Goal: Communication & Community: Share content

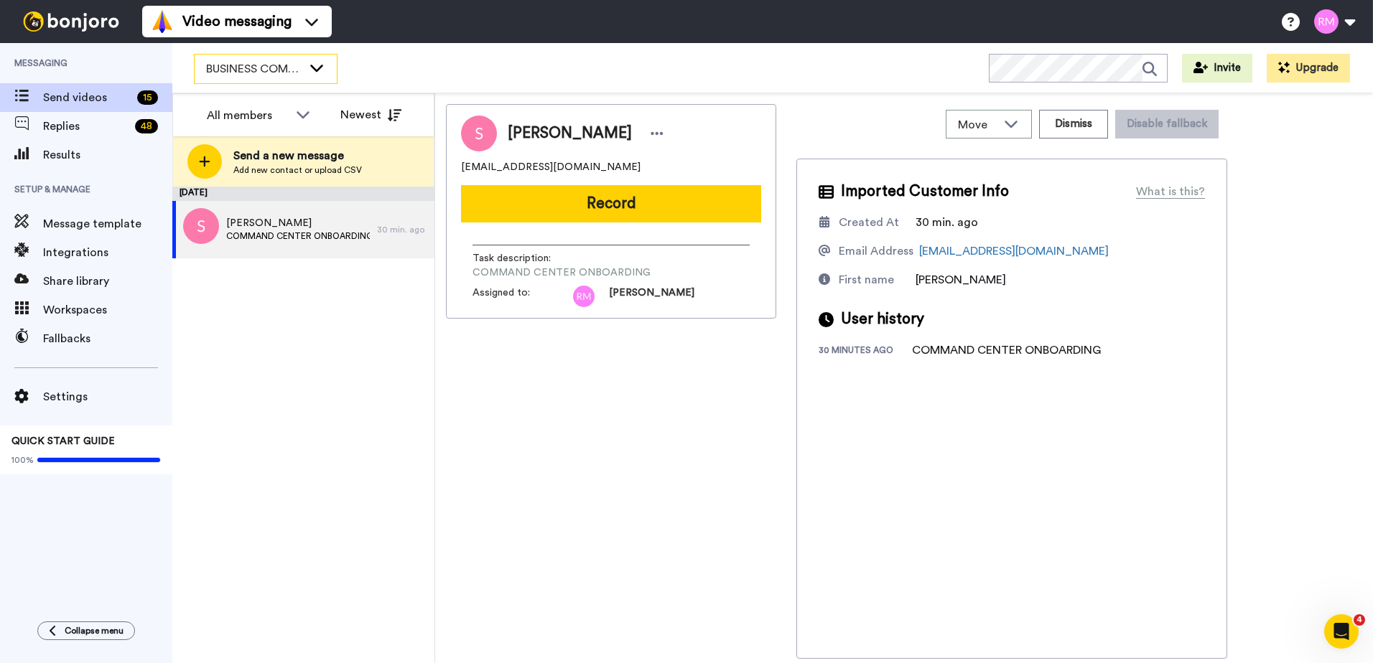
click at [314, 68] on icon at bounding box center [316, 68] width 13 height 7
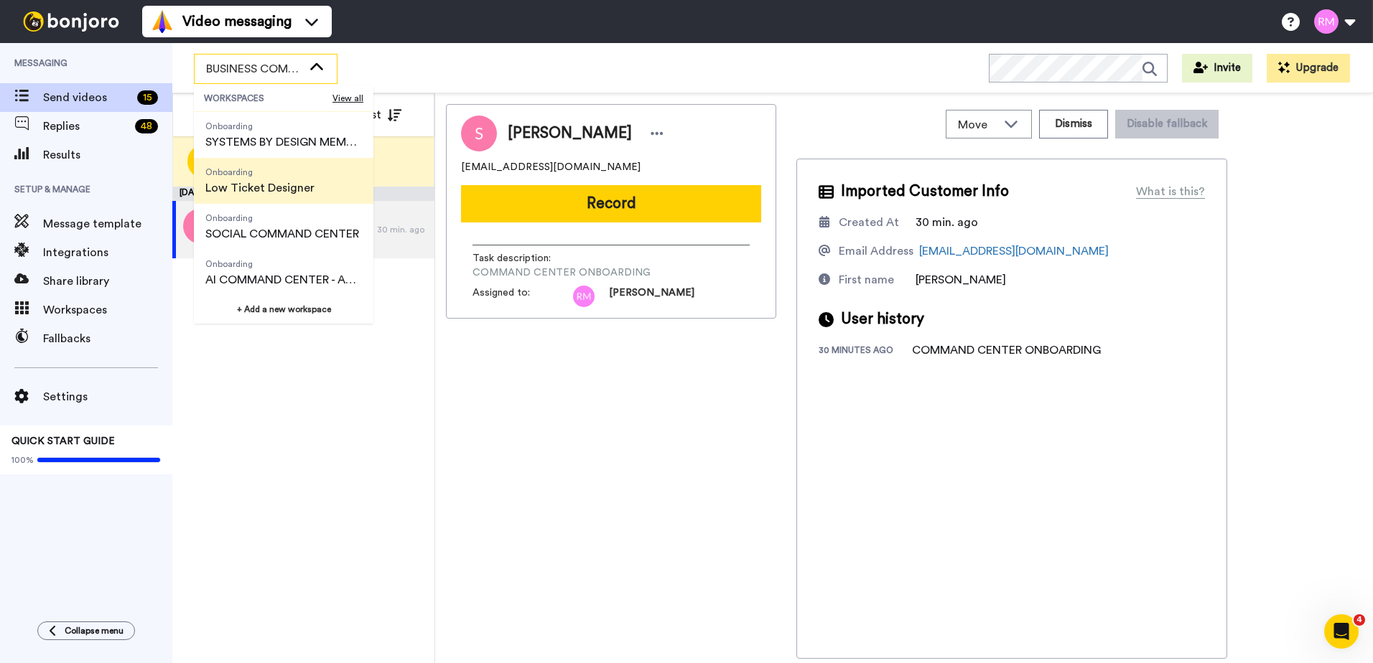
scroll to position [230, 0]
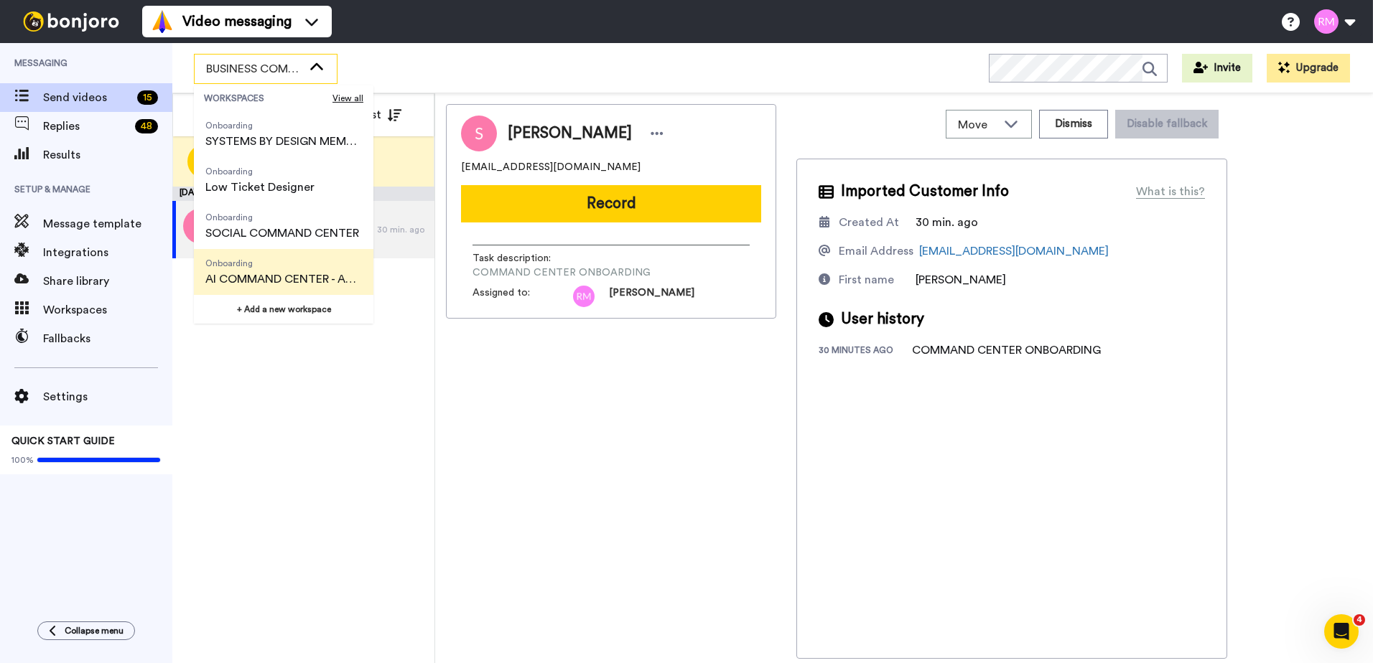
click at [292, 273] on span "AI COMMAND CENTER - ACTIVE" at bounding box center [283, 279] width 157 height 17
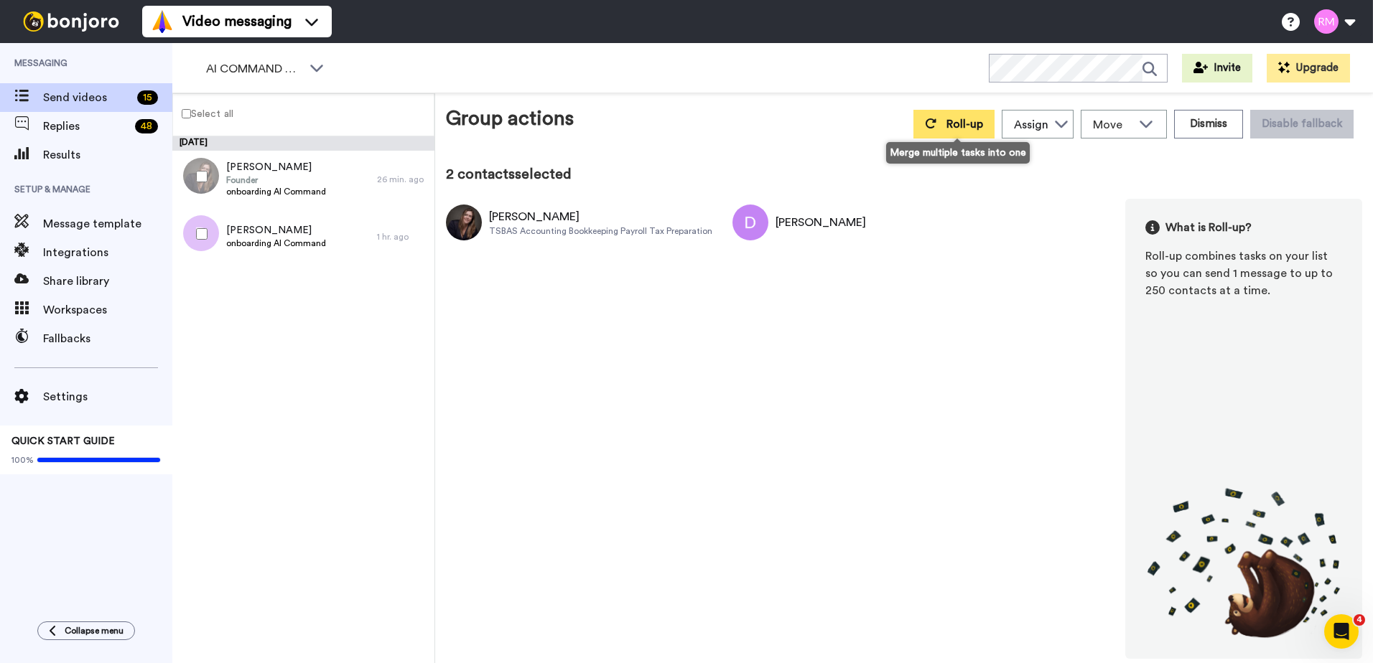
click at [951, 121] on span "Roll-up" at bounding box center [964, 123] width 37 height 11
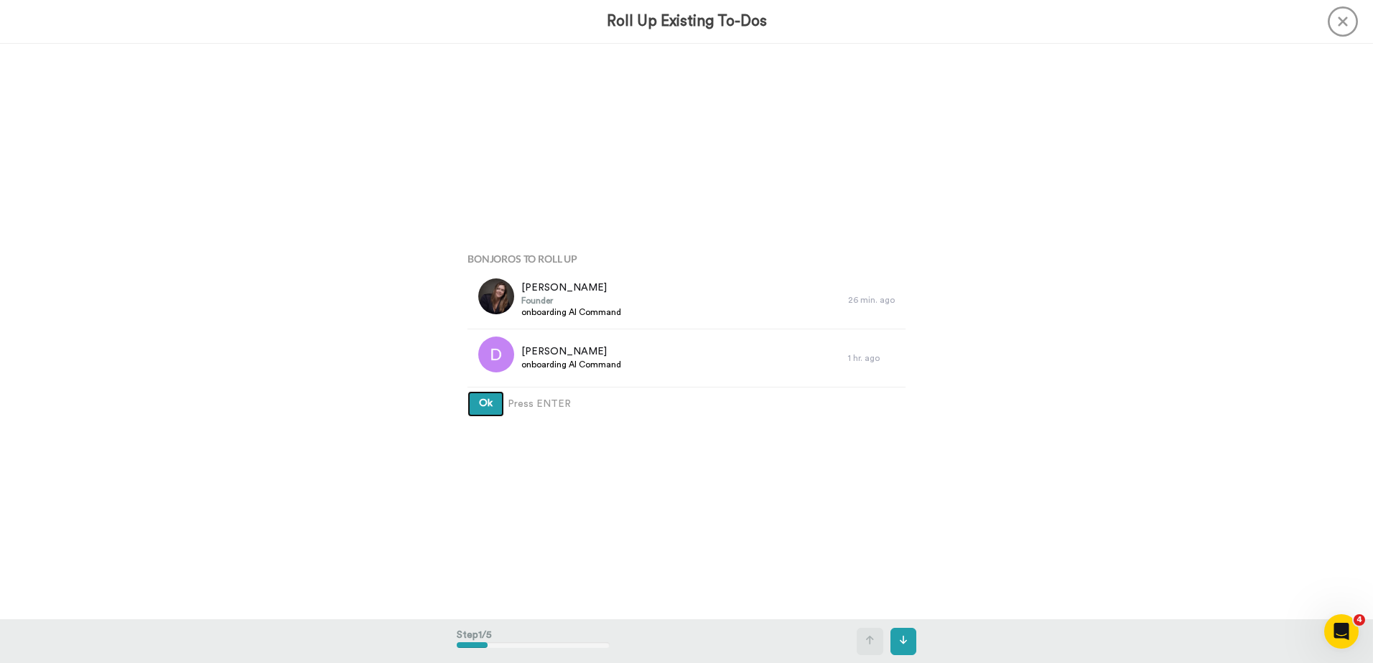
click at [469, 402] on button "Ok" at bounding box center [485, 404] width 37 height 26
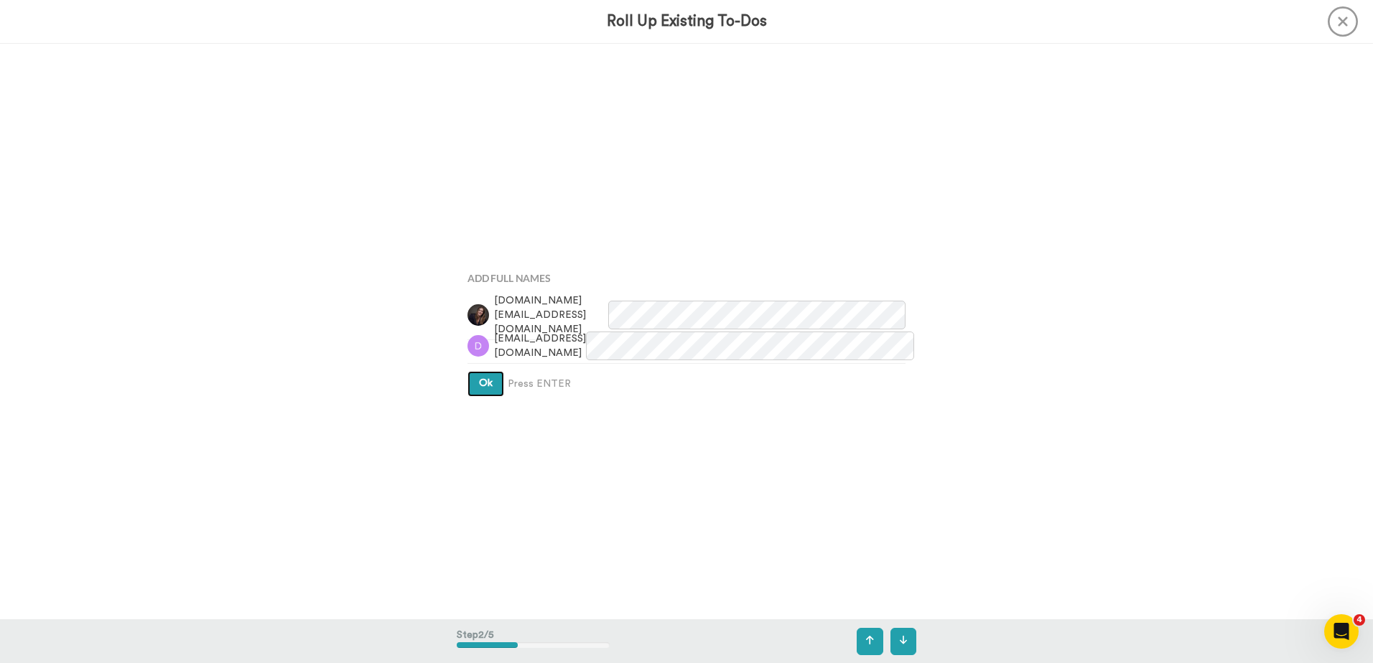
click at [483, 381] on span "Ok" at bounding box center [486, 383] width 14 height 10
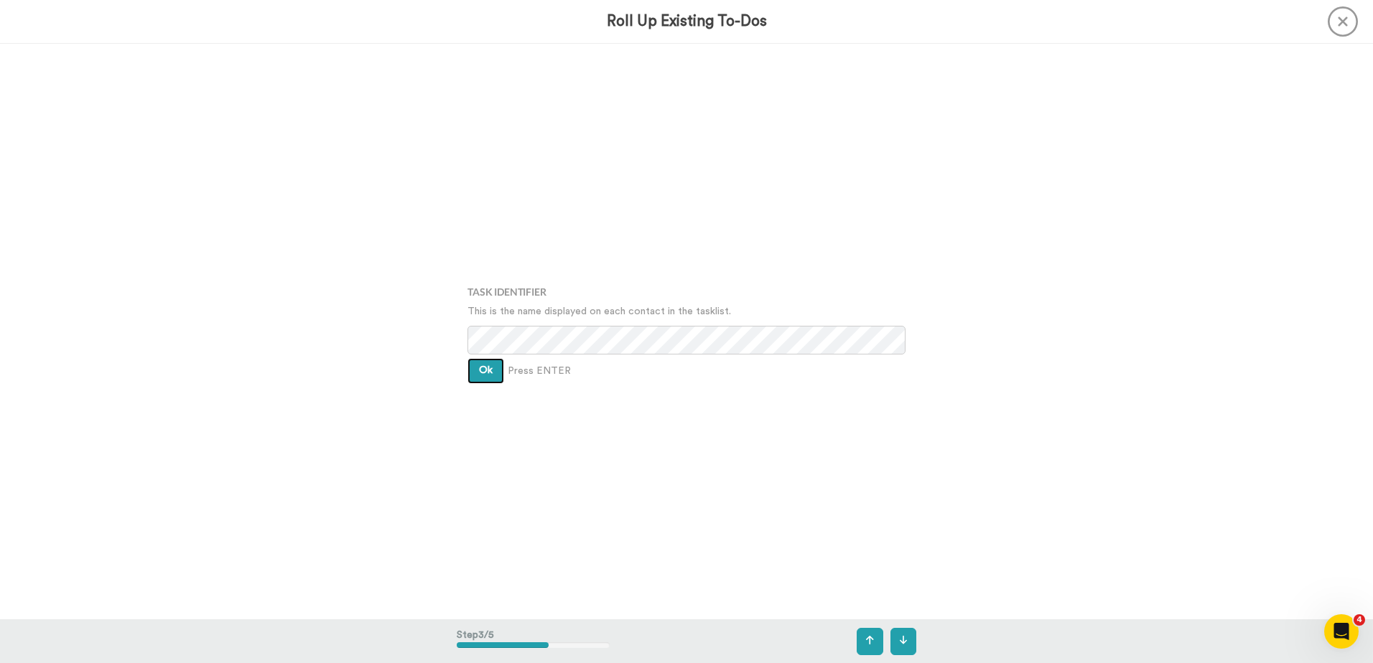
click at [483, 377] on button "Ok" at bounding box center [485, 371] width 37 height 26
click at [485, 363] on span "Ok" at bounding box center [486, 360] width 14 height 10
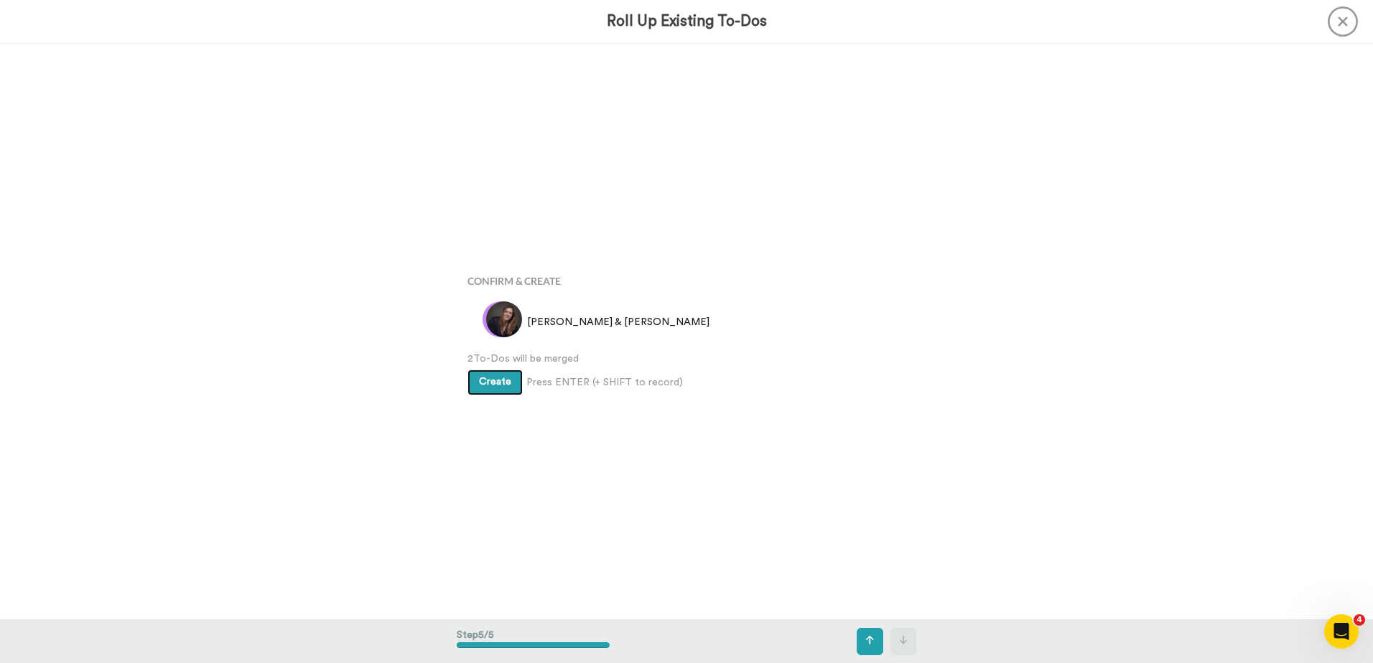
scroll to position [2305, 0]
click at [486, 383] on span "Create" at bounding box center [495, 381] width 32 height 10
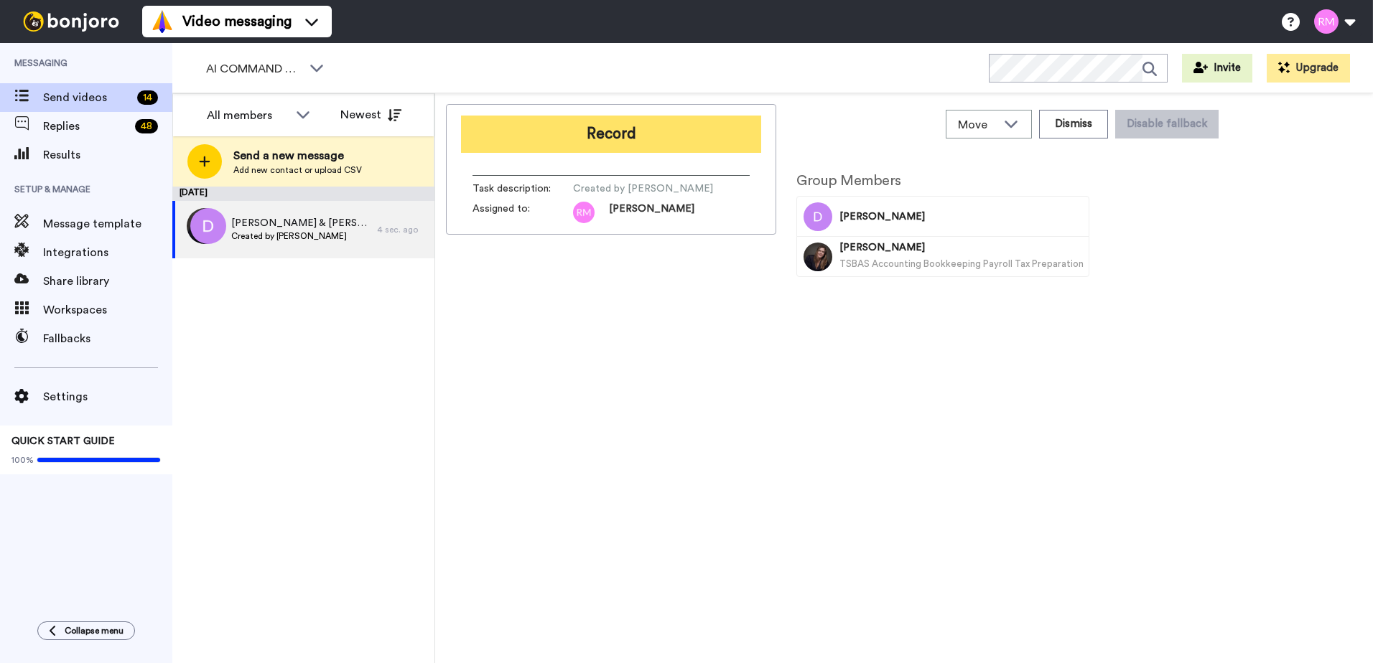
click at [575, 126] on button "Record" at bounding box center [611, 134] width 300 height 37
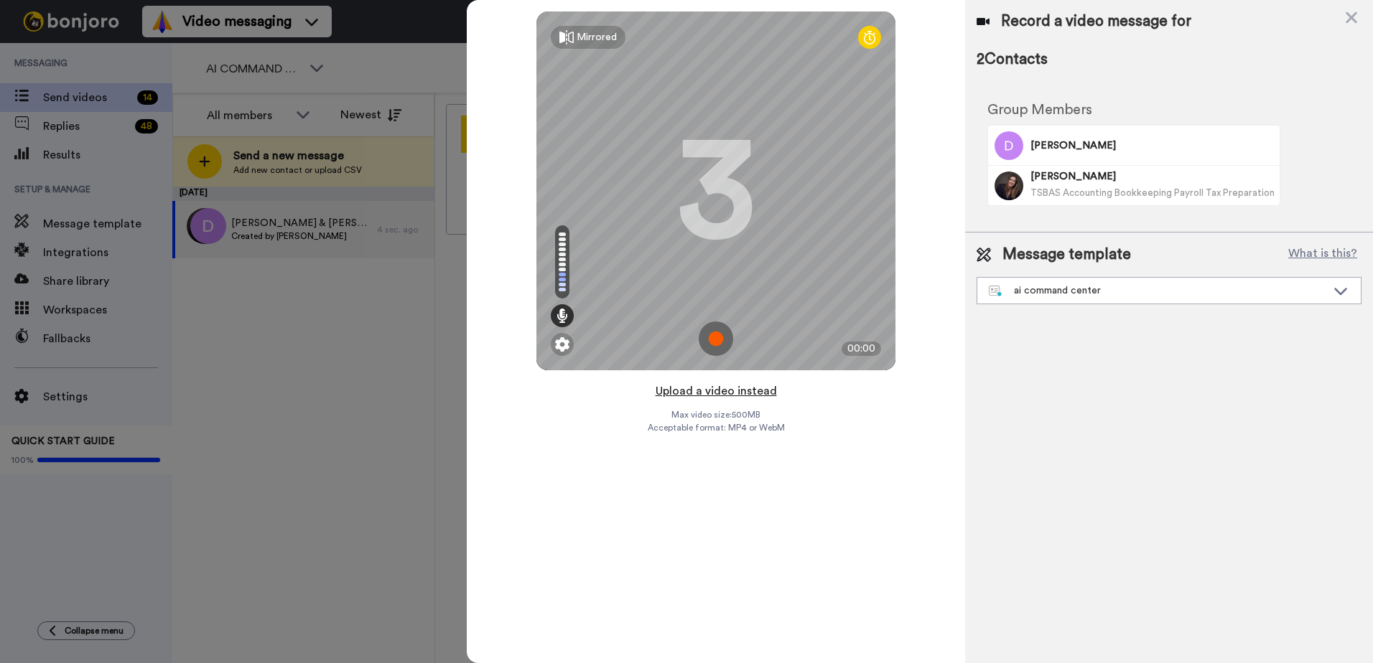
click at [696, 392] on button "Upload a video instead" at bounding box center [716, 391] width 130 height 19
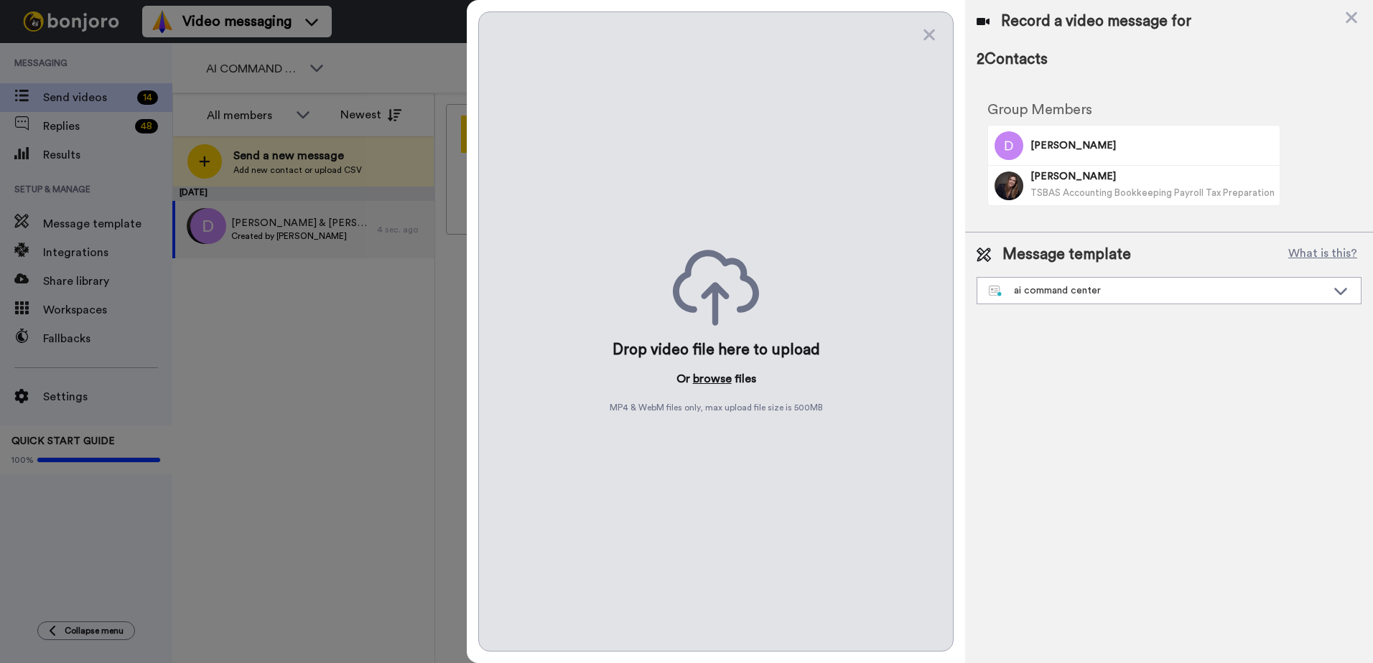
click at [711, 374] on button "browse" at bounding box center [712, 378] width 39 height 17
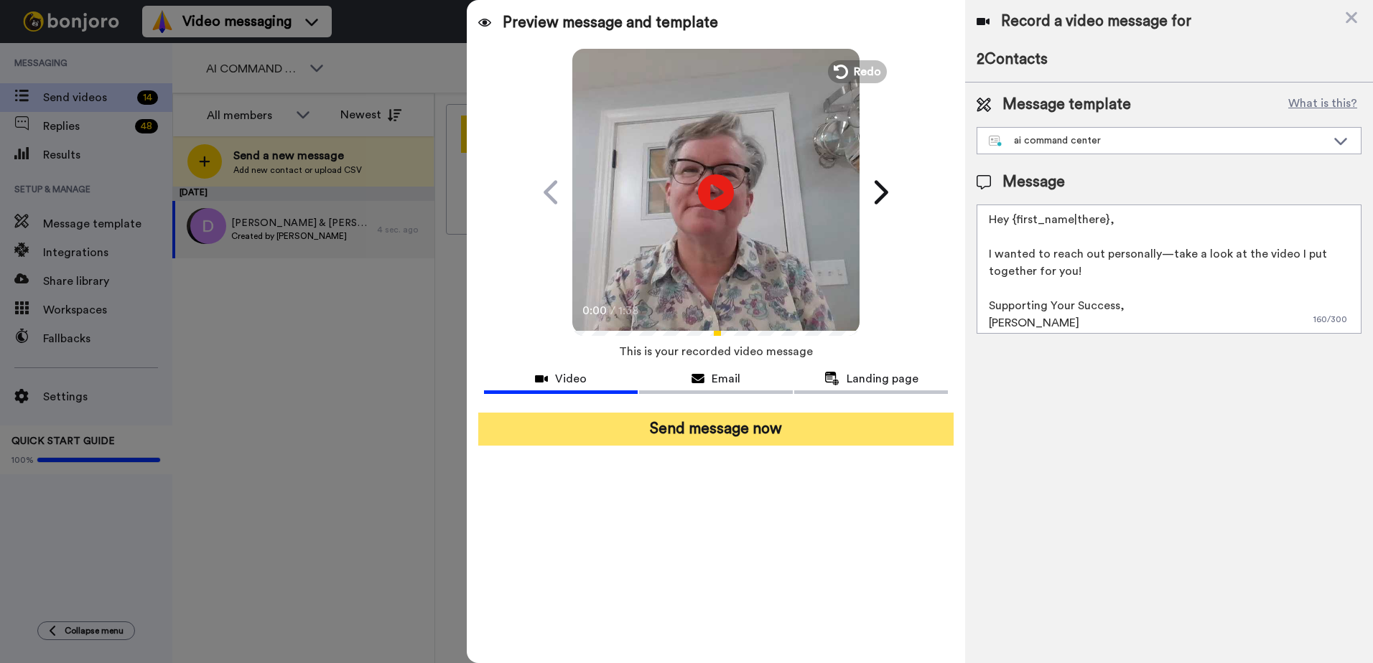
click at [736, 423] on button "Send message now" at bounding box center [715, 429] width 475 height 33
